Goal: Task Accomplishment & Management: Manage account settings

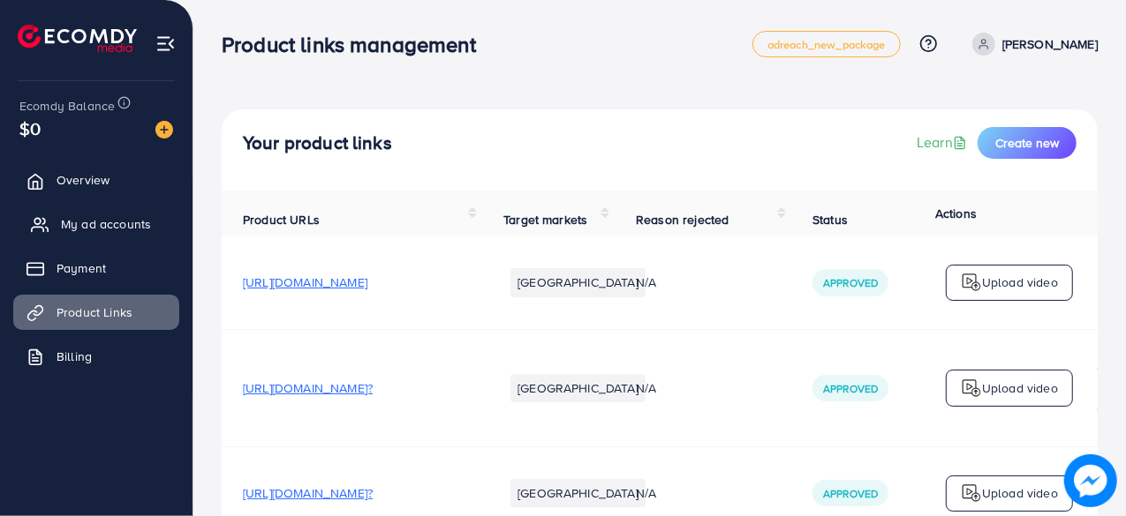
click at [92, 215] on span "My ad accounts" at bounding box center [106, 224] width 90 height 18
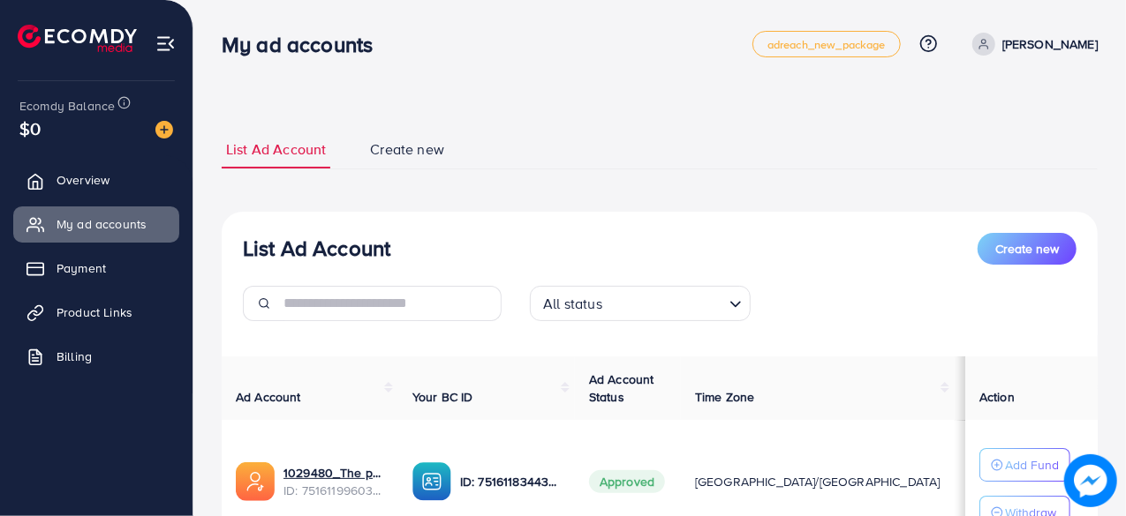
scroll to position [154, 0]
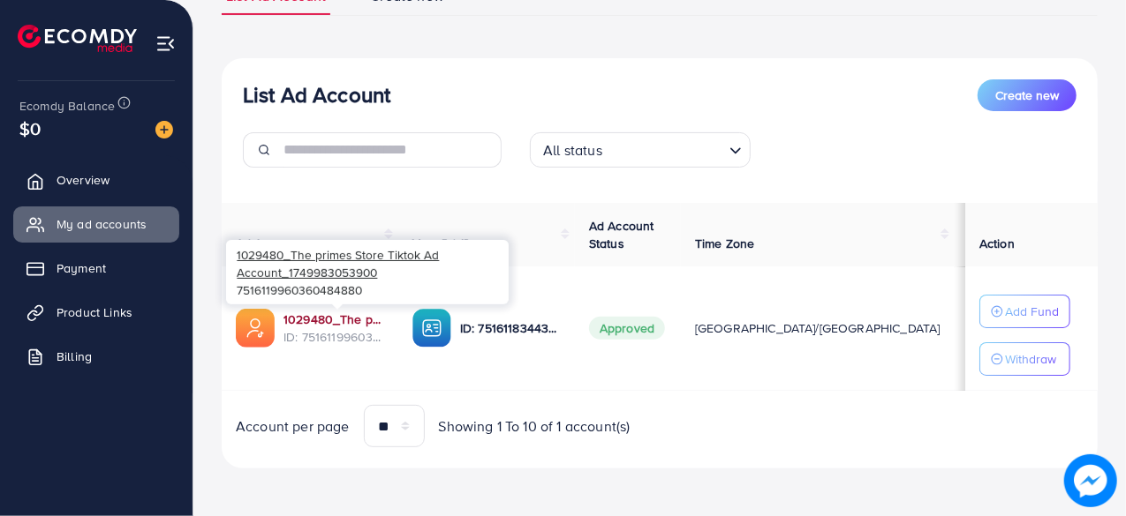
click at [307, 318] on link "1029480_The primes Store Tiktok Ad Account_1749983053900" at bounding box center [333, 320] width 101 height 18
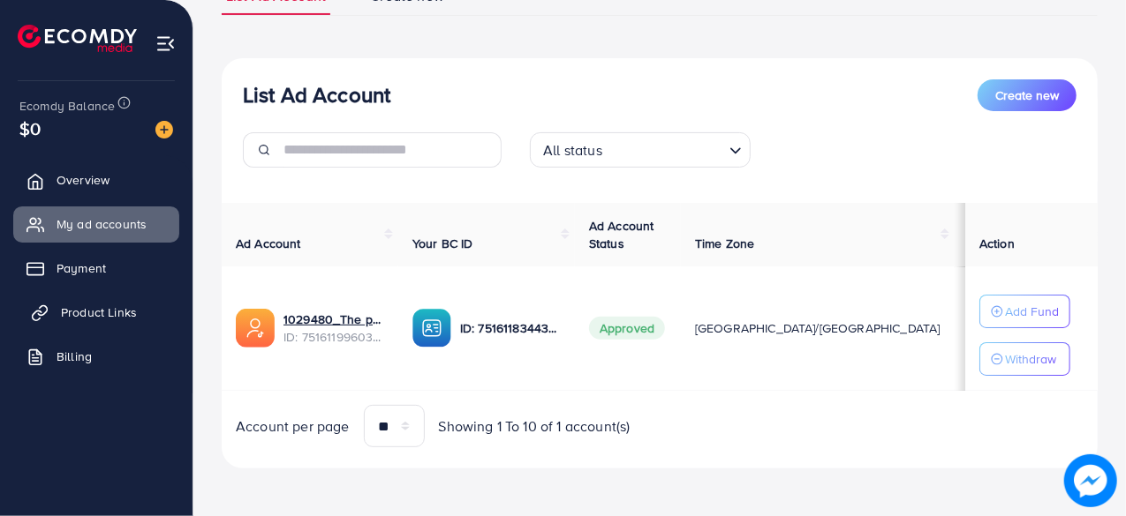
click at [94, 311] on span "Product Links" at bounding box center [99, 313] width 76 height 18
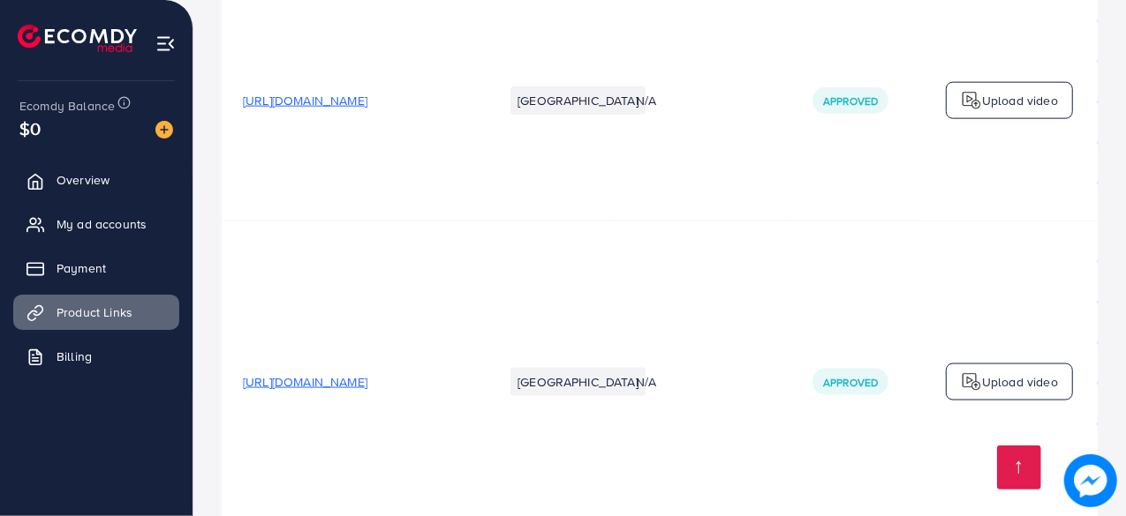
scroll to position [1318, 0]
click at [367, 100] on span "[URL][DOMAIN_NAME]" at bounding box center [305, 99] width 124 height 18
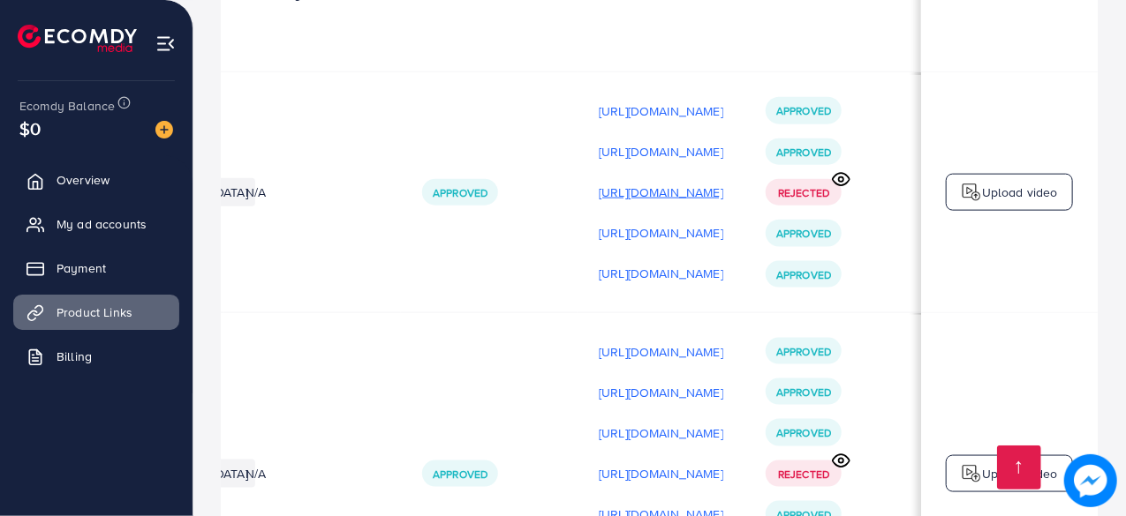
scroll to position [1205, 0]
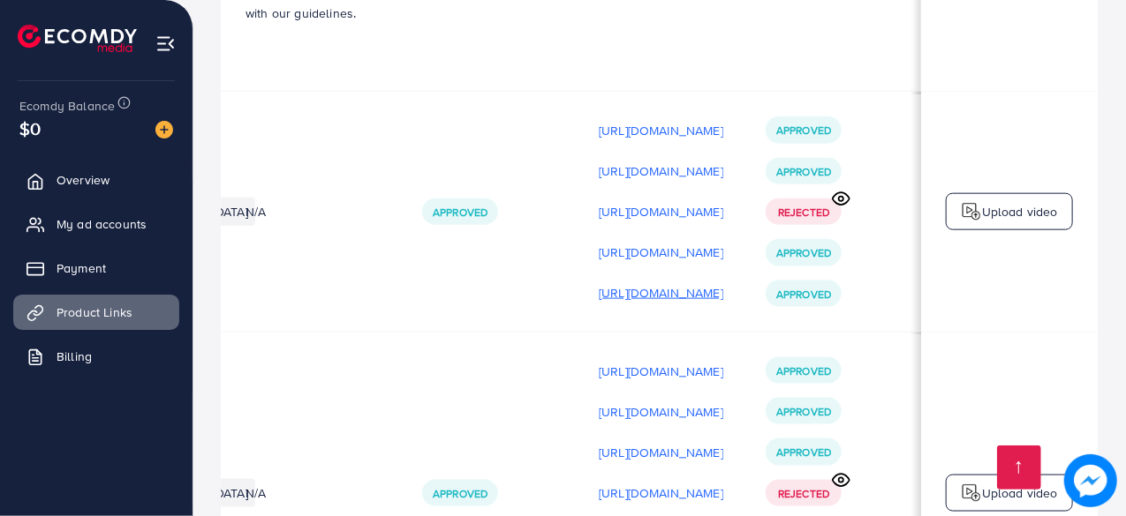
click at [602, 294] on p "[URL][DOMAIN_NAME]" at bounding box center [661, 293] width 124 height 21
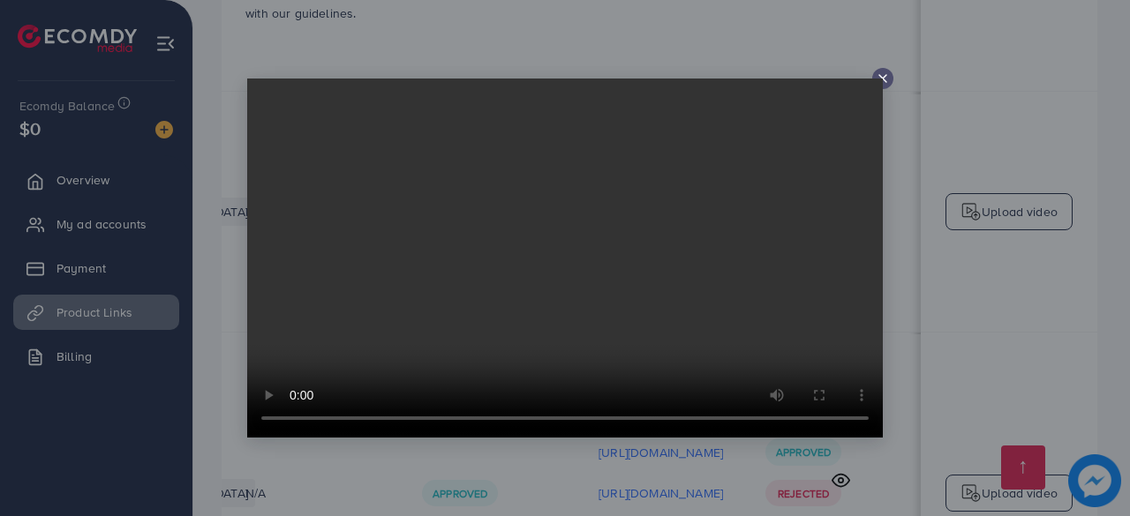
click at [882, 86] on video at bounding box center [565, 258] width 636 height 359
click at [883, 79] on line at bounding box center [882, 78] width 7 height 7
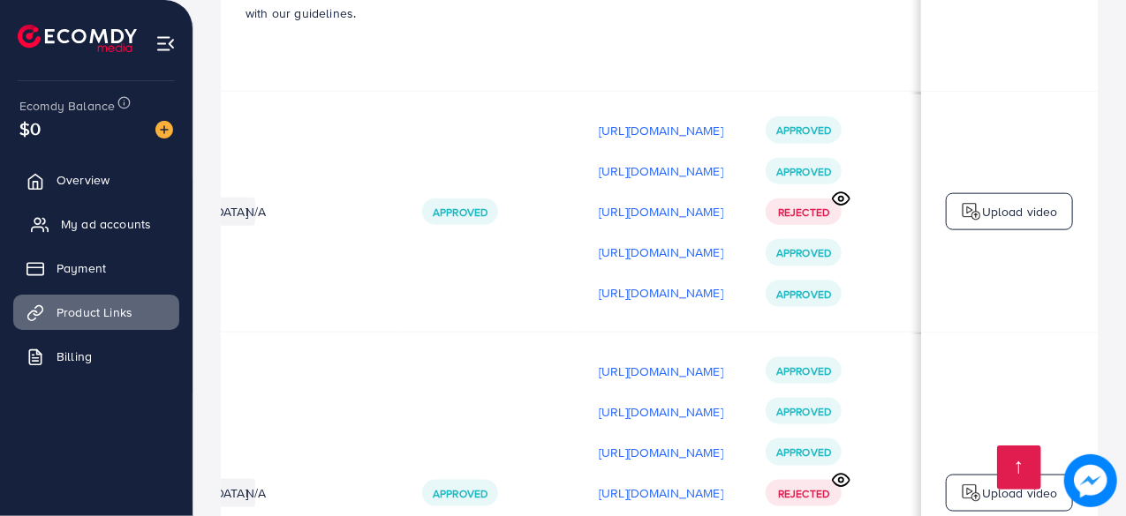
click at [100, 225] on span "My ad accounts" at bounding box center [106, 224] width 90 height 18
